Goal: Contribute content

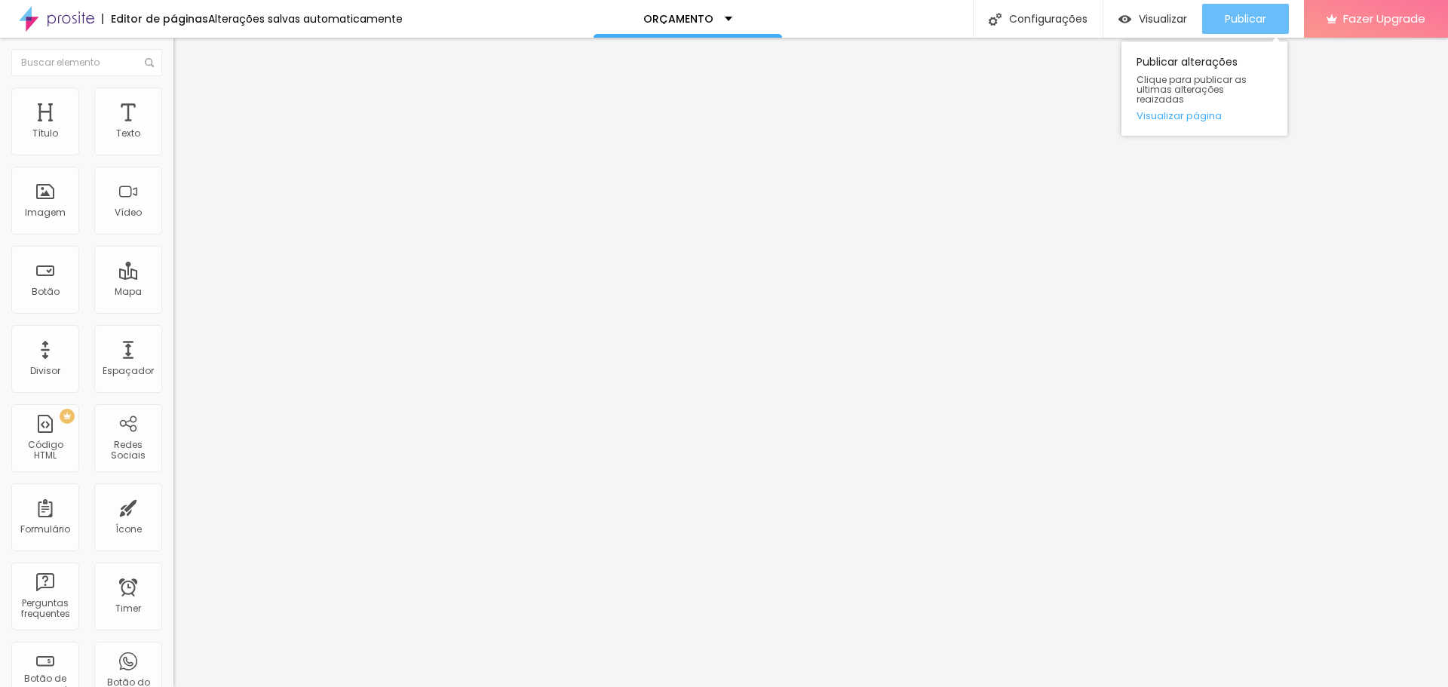
click at [1240, 20] on span "Publicar" at bounding box center [1244, 19] width 41 height 12
click at [1233, 22] on span "Publicar" at bounding box center [1244, 19] width 41 height 12
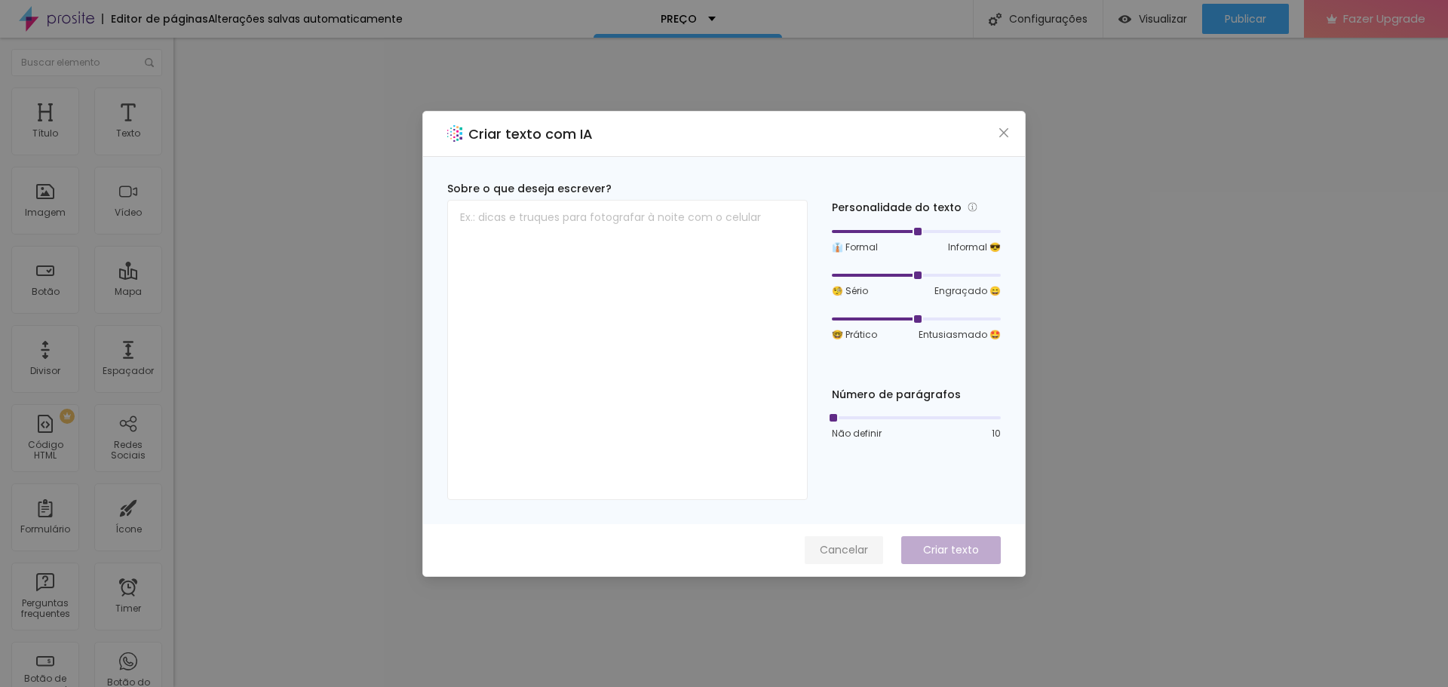
click at [846, 545] on span "Cancelar" at bounding box center [844, 550] width 48 height 16
